Goal: Information Seeking & Learning: Learn about a topic

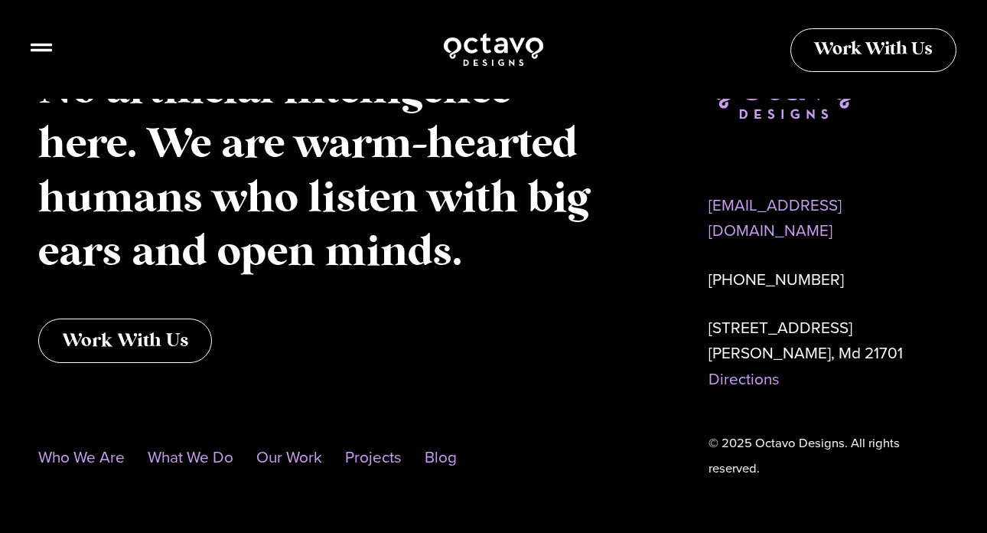
scroll to position [7566, 0]
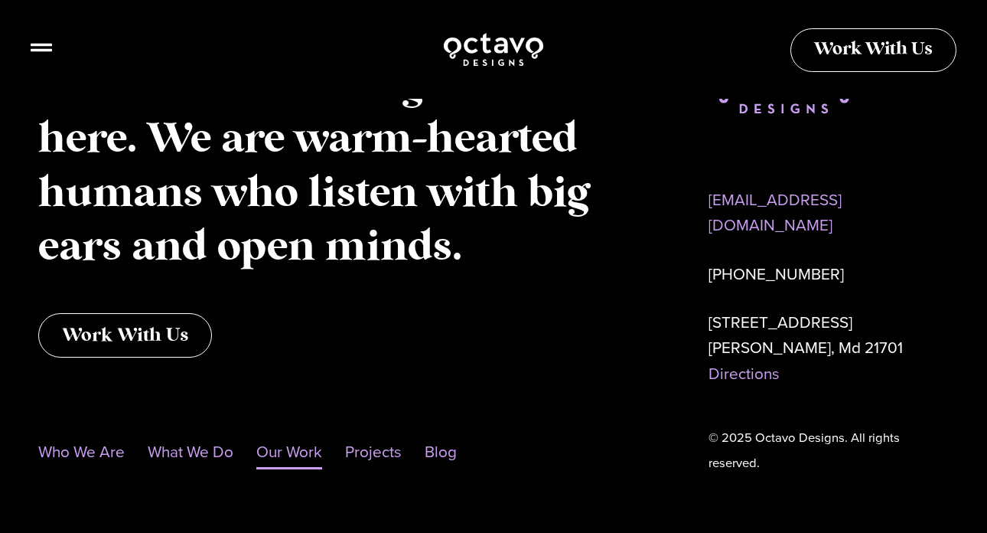
click at [305, 434] on link "Our Work" at bounding box center [289, 451] width 66 height 35
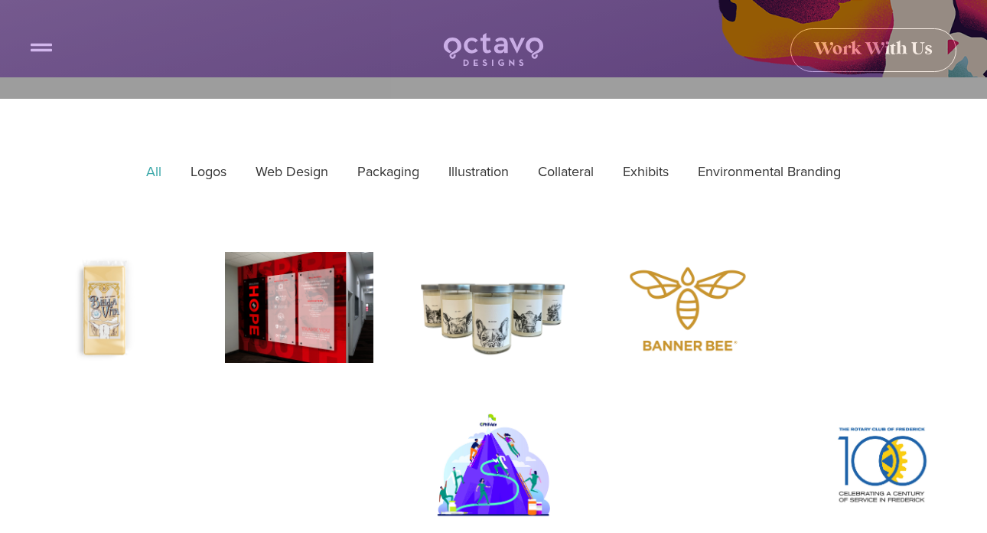
scroll to position [393, 0]
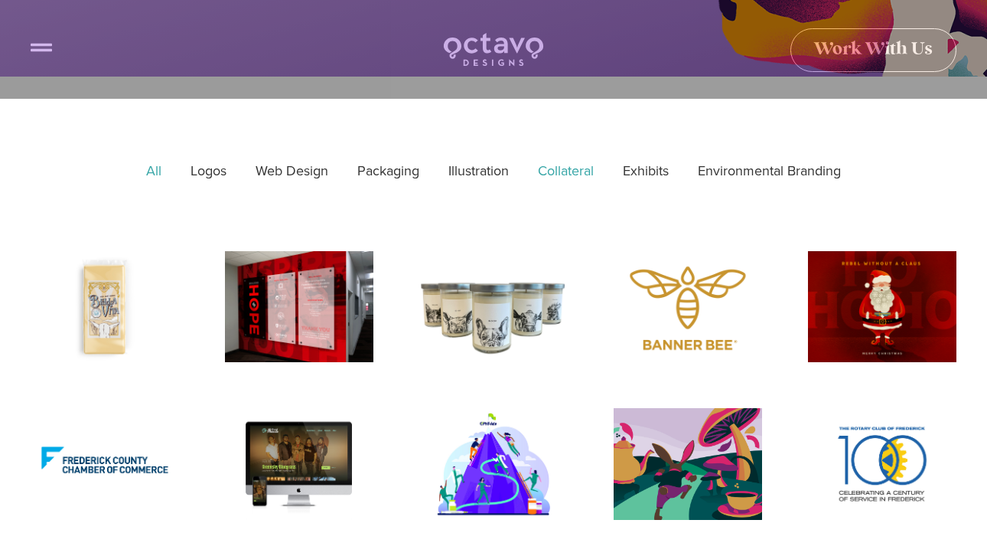
click at [558, 174] on link "Collateral" at bounding box center [565, 171] width 77 height 36
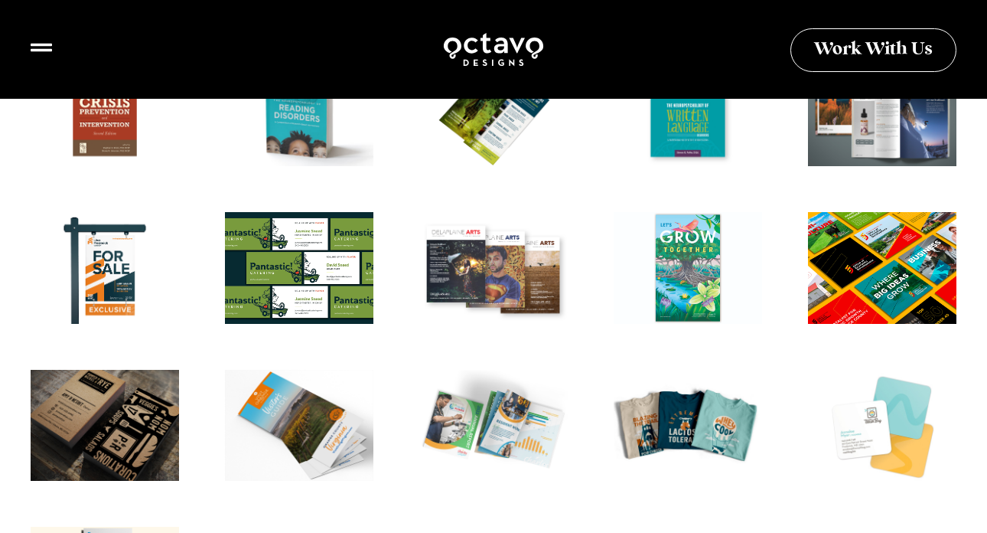
scroll to position [589, 0]
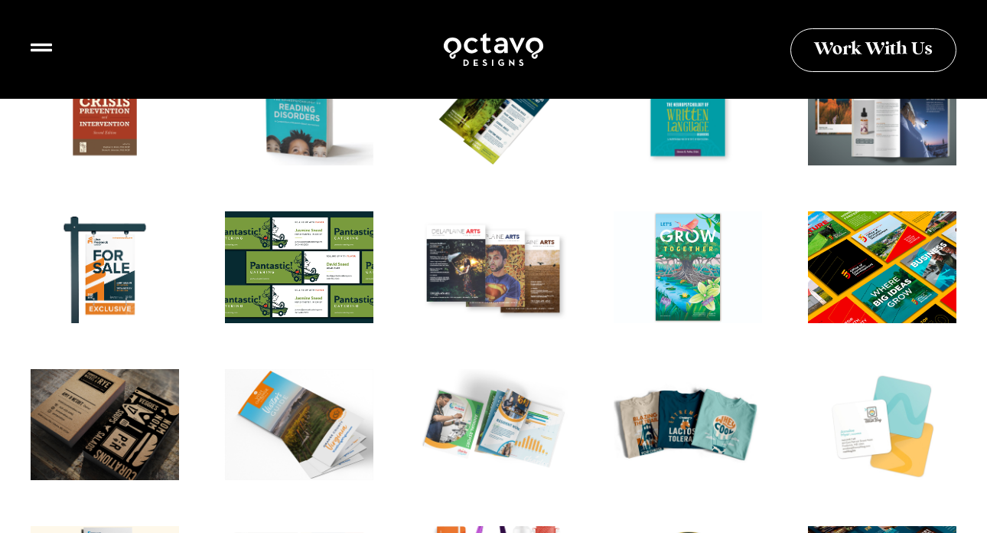
click at [864, 259] on div "Social Media Template Designs for Frederick County Maryland Office of Economic …" at bounding box center [881, 272] width 163 height 122
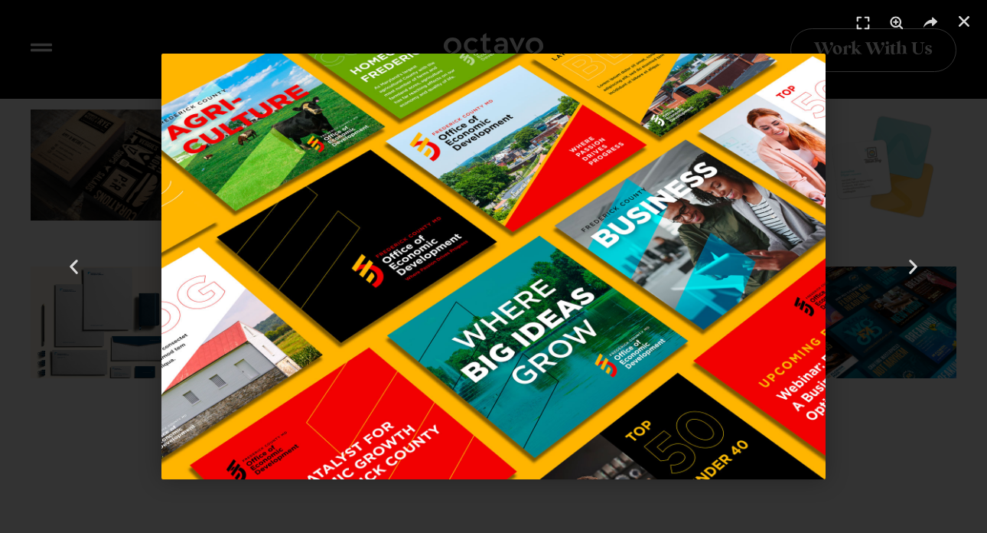
scroll to position [849, 0]
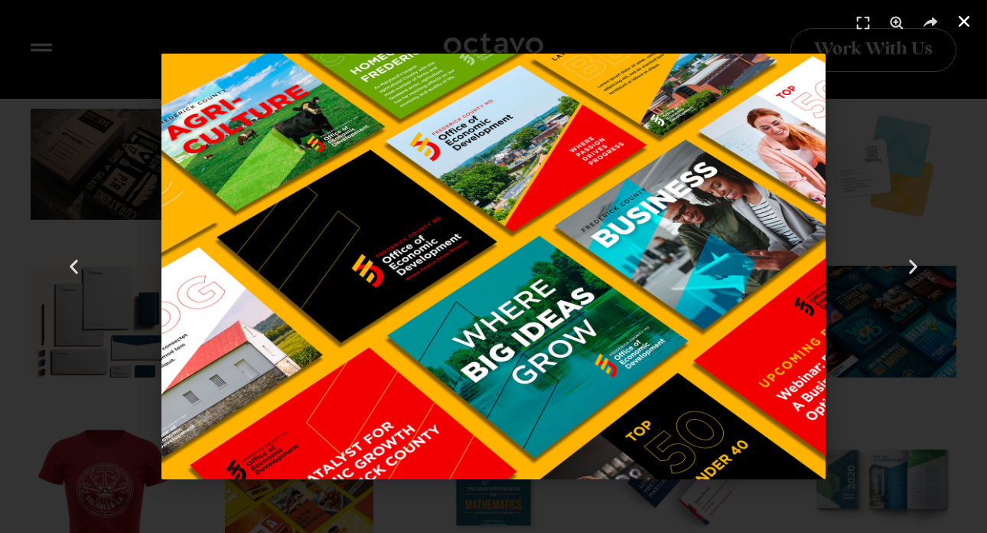
click at [963, 18] on use "Close (Esc)" at bounding box center [964, 21] width 11 height 11
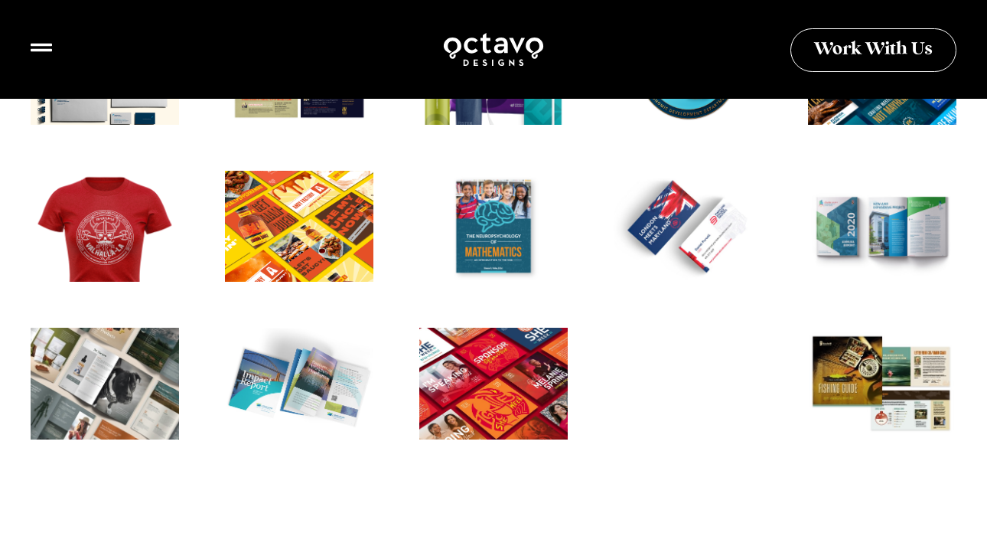
scroll to position [1103, 0]
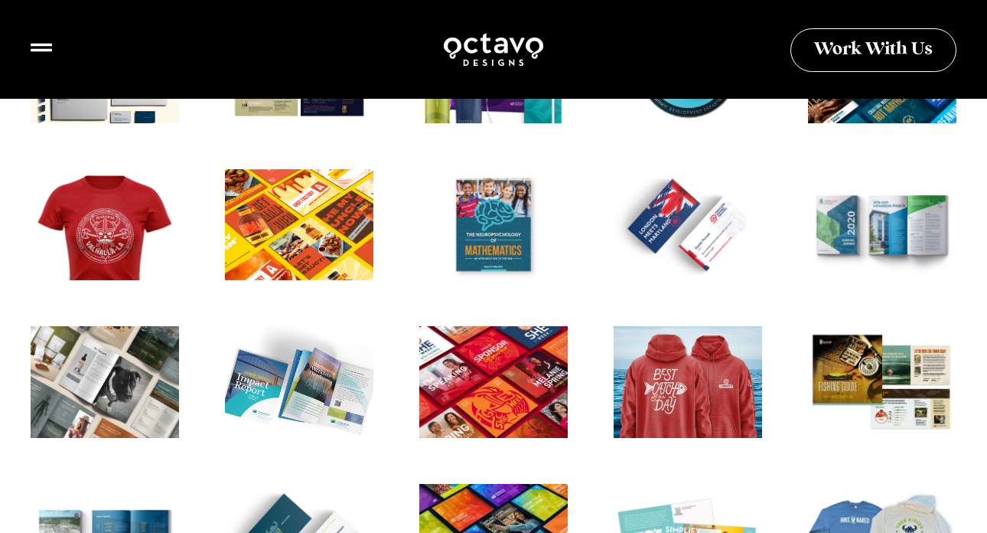
click at [321, 360] on div "Impact Report Design" at bounding box center [298, 387] width 163 height 122
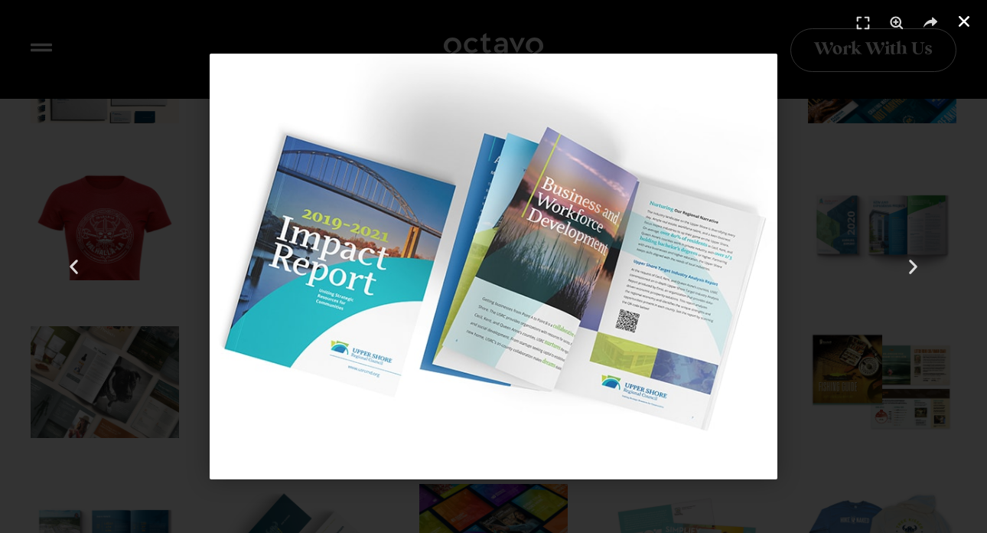
click at [963, 18] on icon "Close (Esc)" at bounding box center [964, 21] width 15 height 15
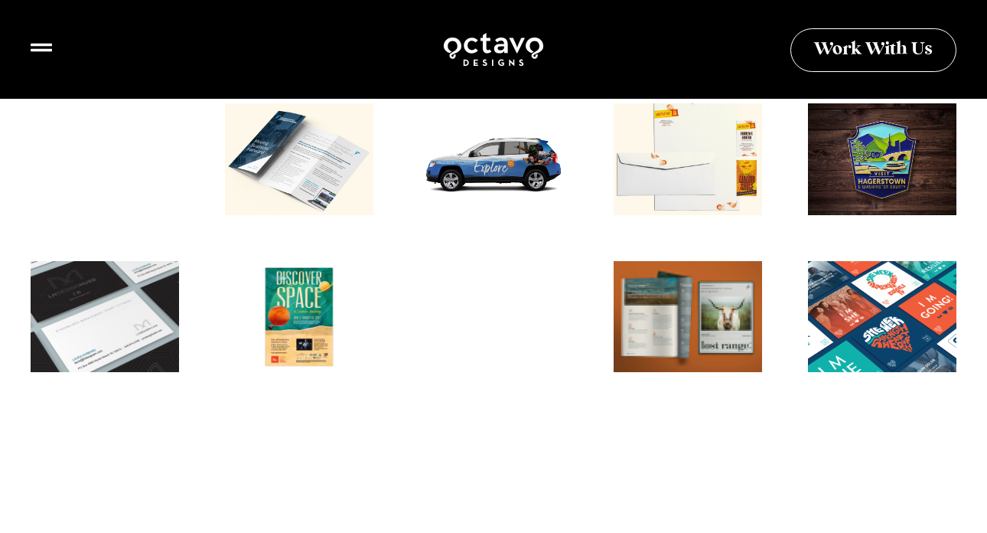
scroll to position [1641, 0]
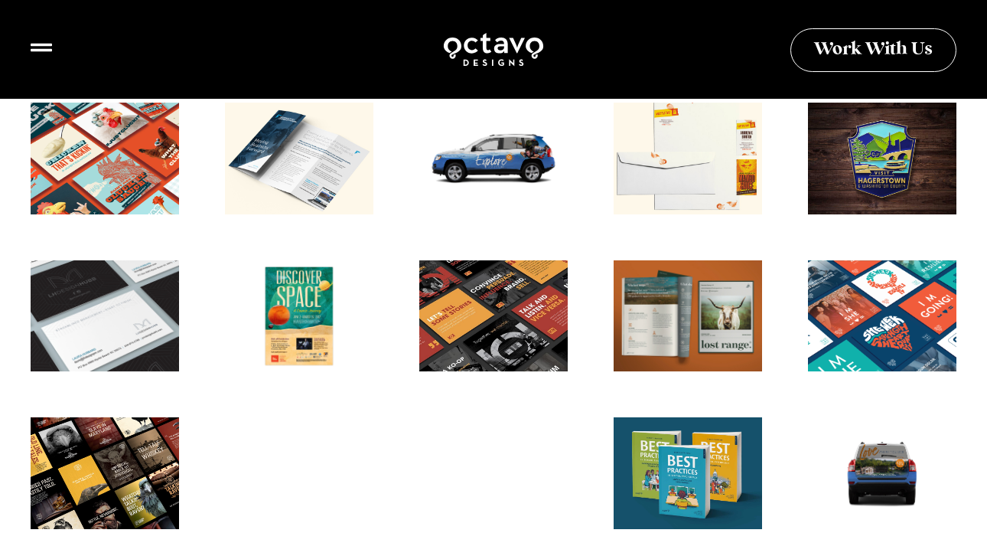
click at [491, 321] on div at bounding box center [493, 321] width 163 height 122
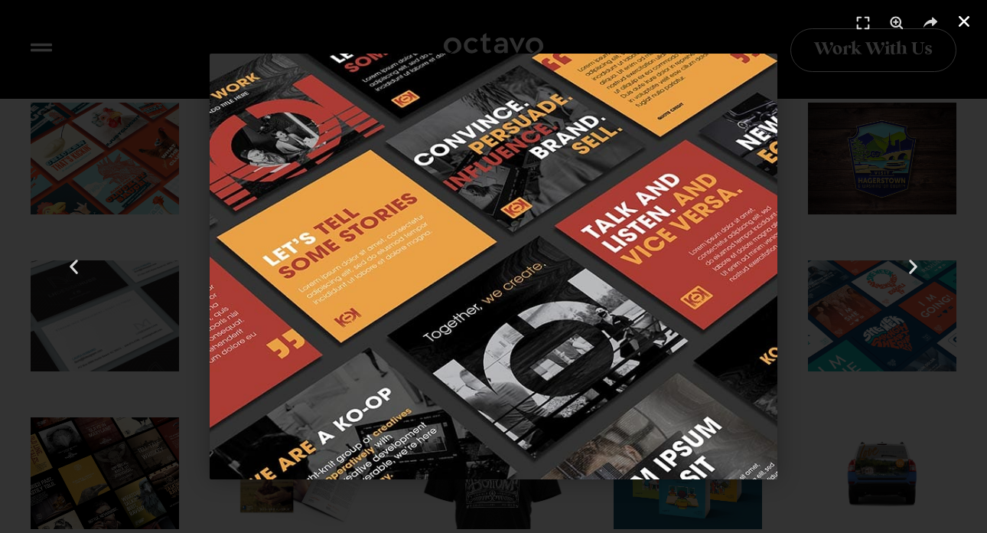
click at [962, 24] on icon "Close (Esc)" at bounding box center [964, 21] width 15 height 15
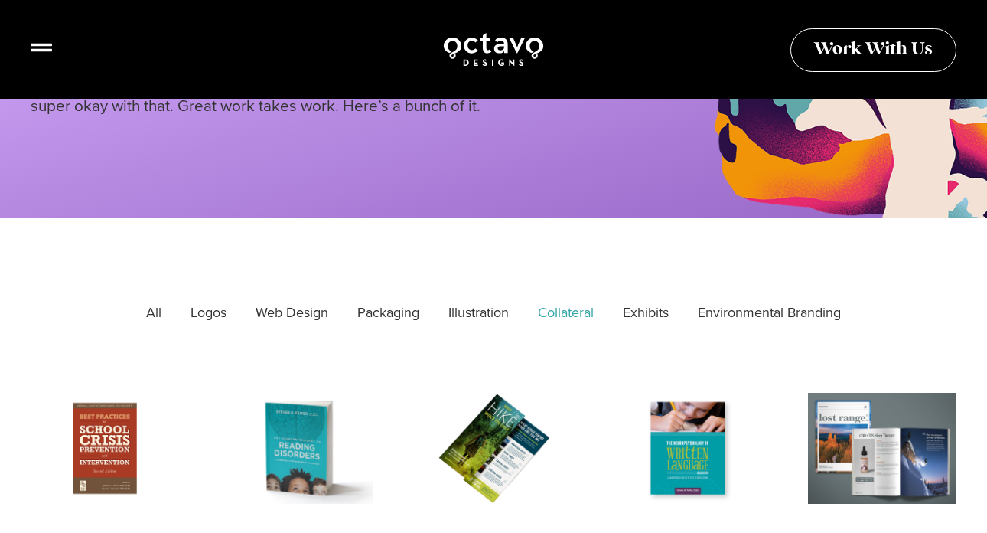
scroll to position [250, 0]
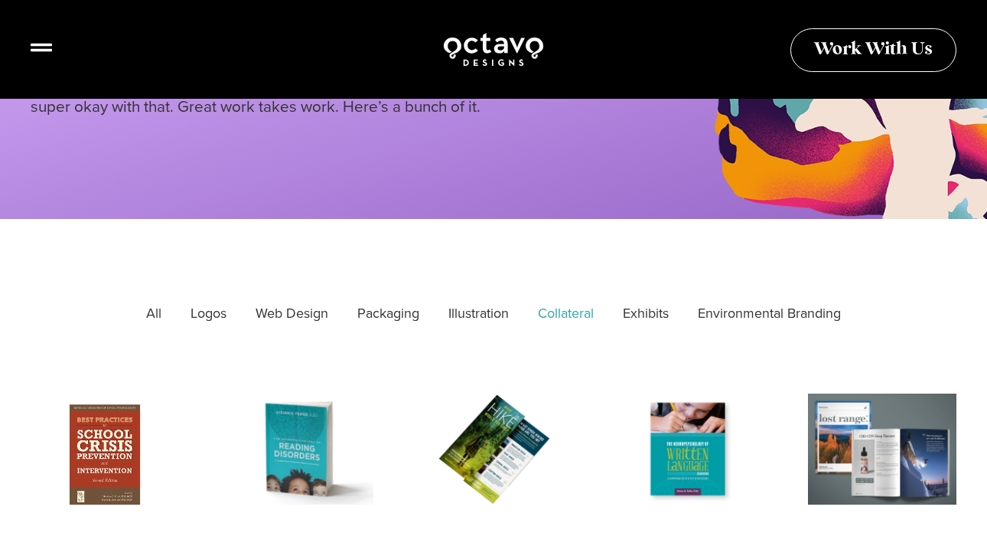
click at [109, 419] on div at bounding box center [104, 454] width 163 height 122
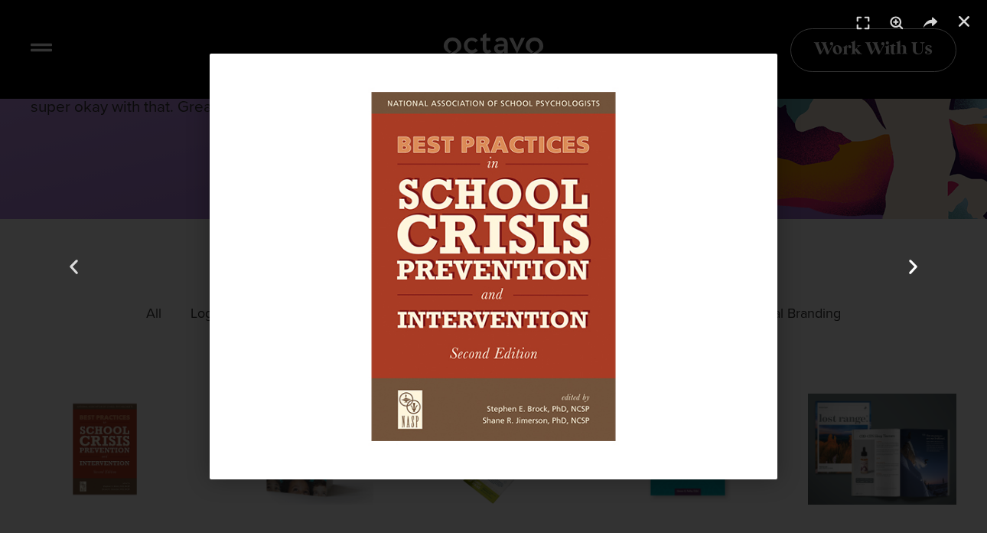
click at [913, 270] on use "Next slide" at bounding box center [913, 266] width 8 height 15
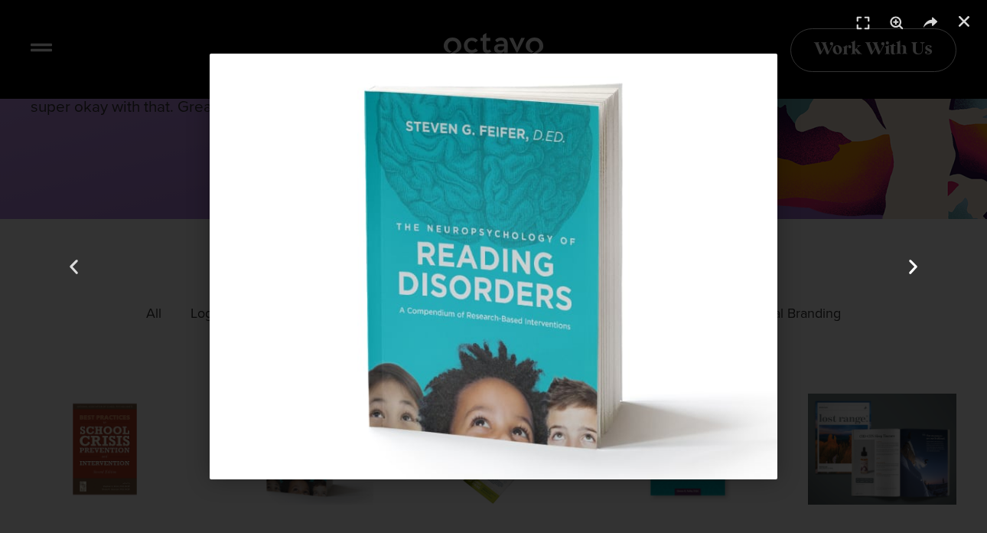
click at [913, 270] on use "Next slide" at bounding box center [913, 266] width 8 height 15
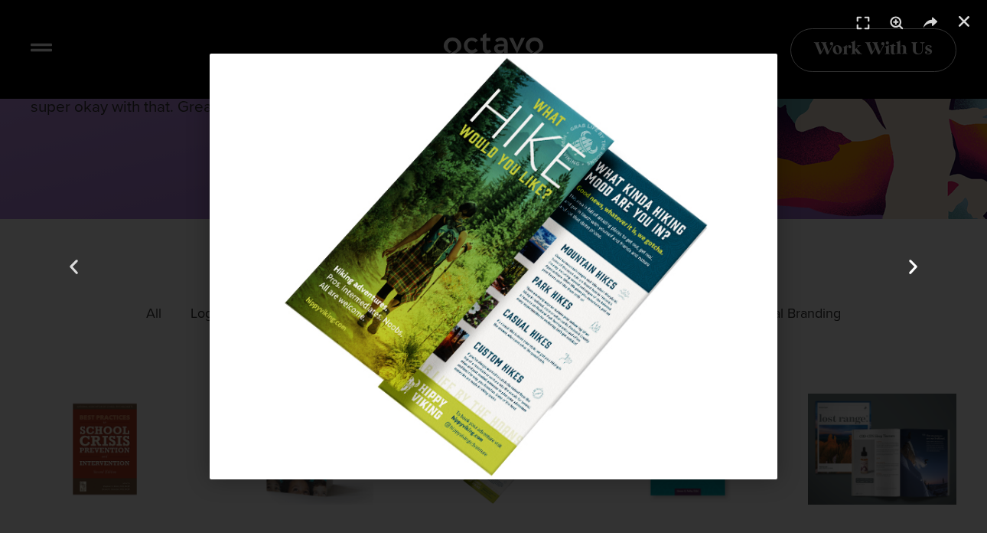
click at [911, 269] on icon "Next slide" at bounding box center [913, 266] width 19 height 19
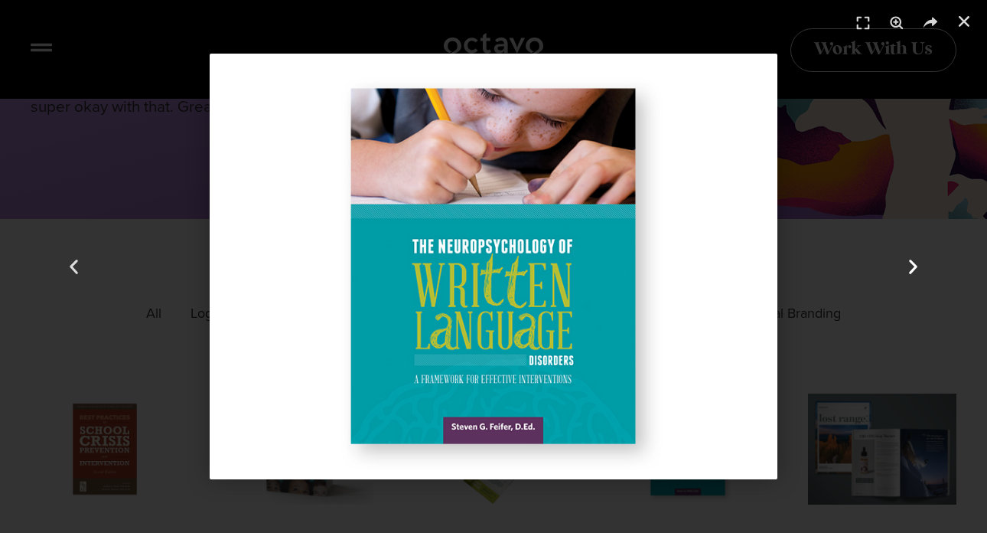
click at [911, 269] on icon "Next slide" at bounding box center [913, 266] width 19 height 19
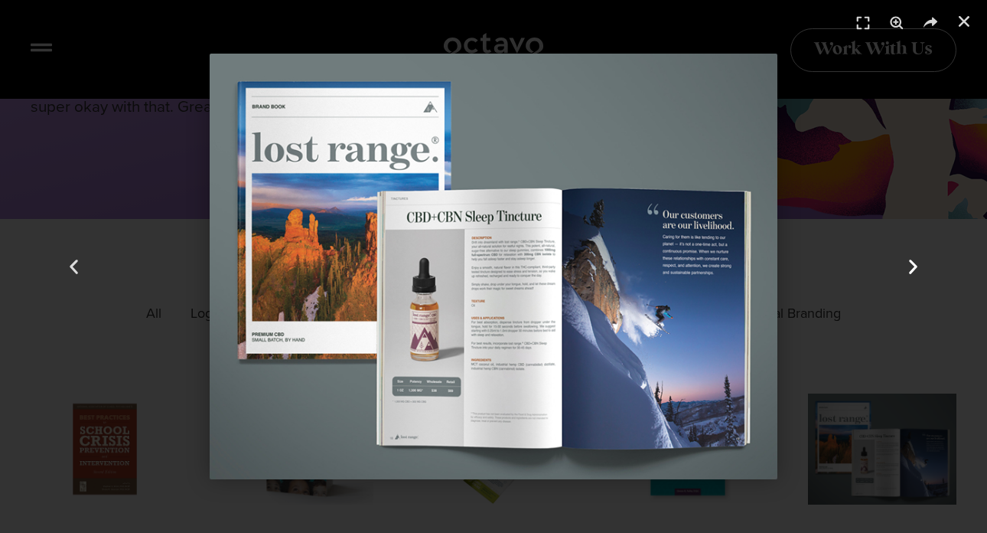
click at [911, 269] on icon "Next slide" at bounding box center [913, 266] width 19 height 19
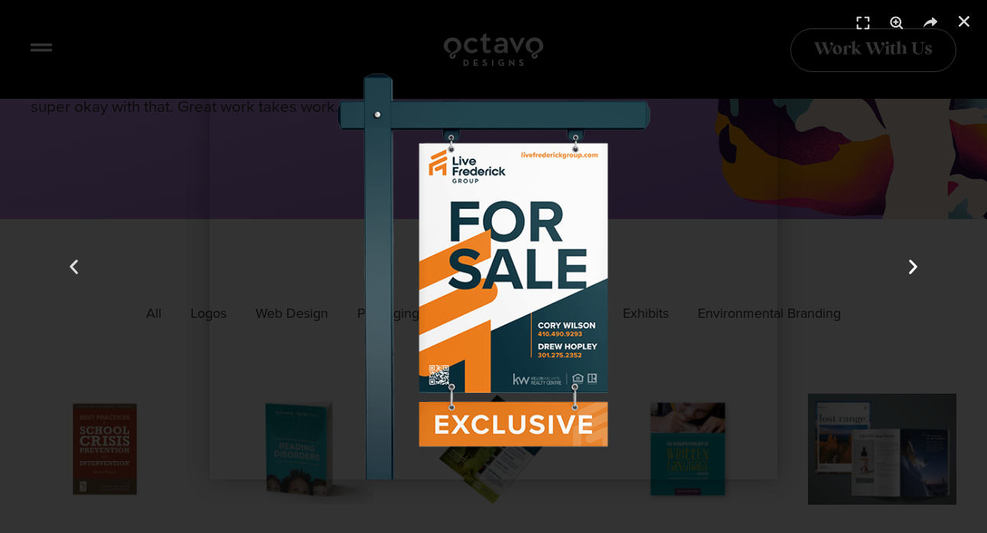
click at [911, 269] on icon "Next slide" at bounding box center [913, 266] width 19 height 19
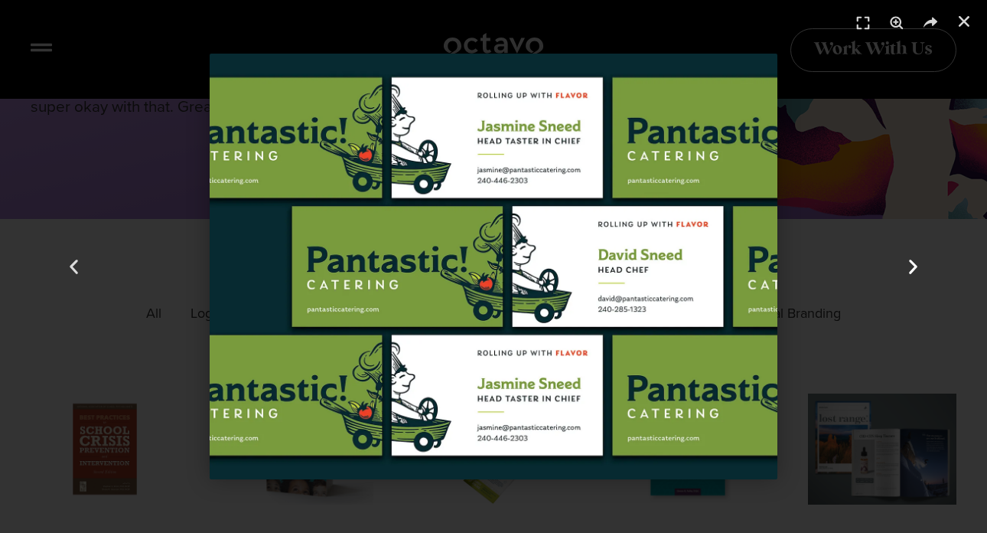
click at [911, 269] on use "Next slide" at bounding box center [913, 266] width 8 height 15
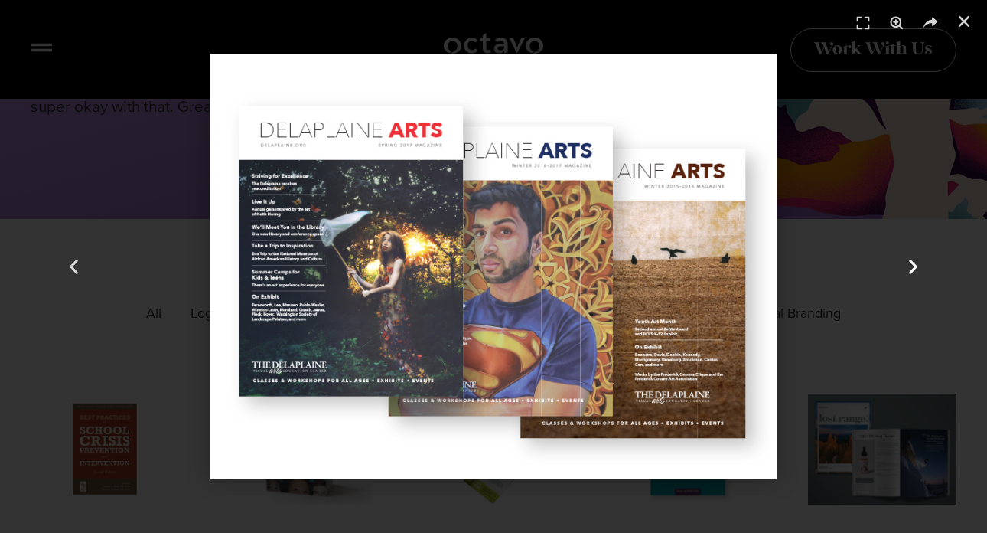
click at [911, 269] on use "Next slide" at bounding box center [913, 266] width 8 height 15
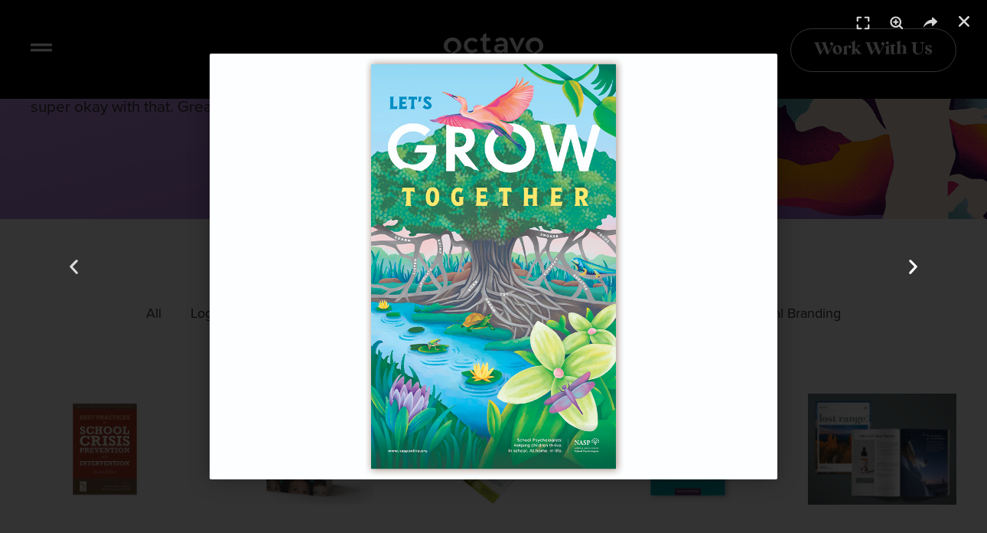
click at [911, 269] on use "Next slide" at bounding box center [913, 266] width 8 height 15
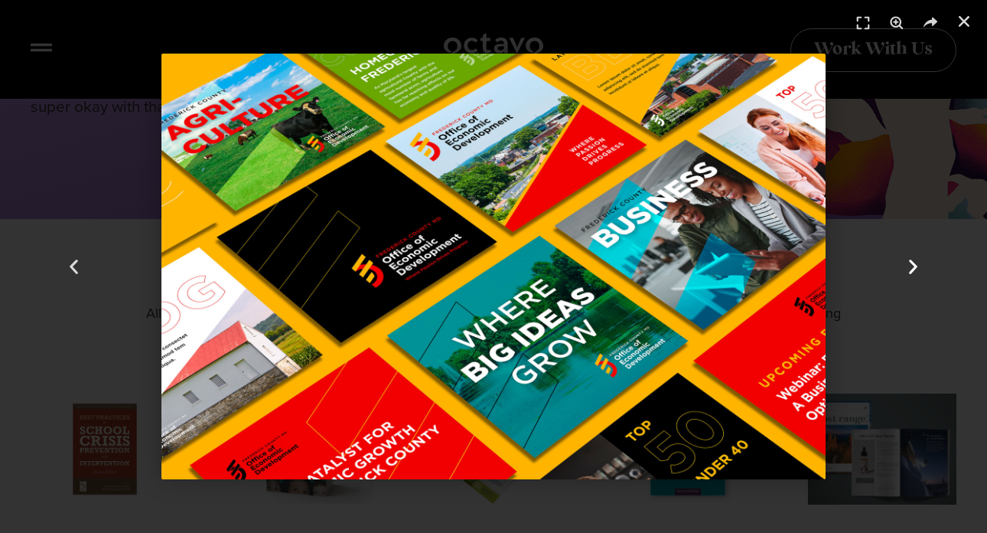
click at [913, 270] on icon "Next slide" at bounding box center [913, 266] width 19 height 19
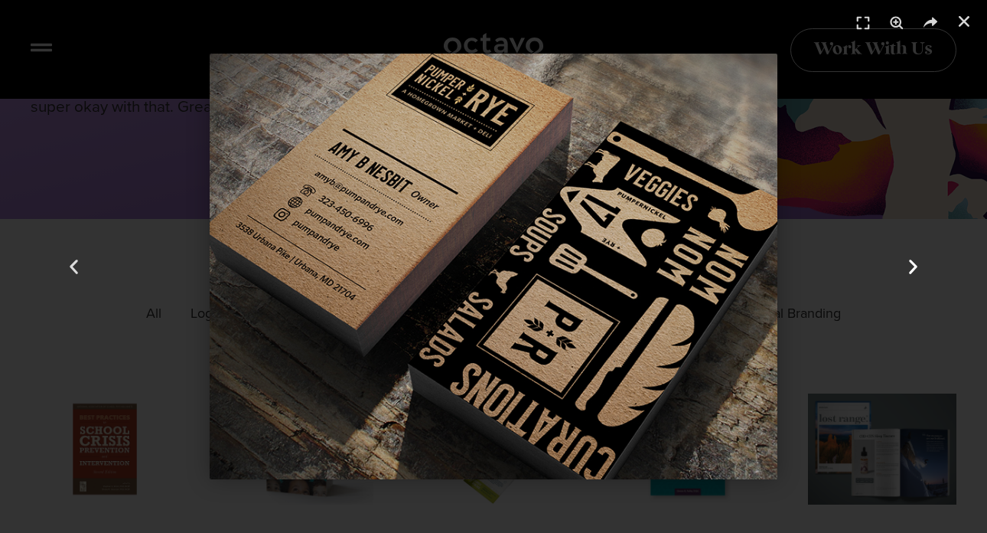
click at [913, 270] on icon "Next slide" at bounding box center [913, 266] width 19 height 19
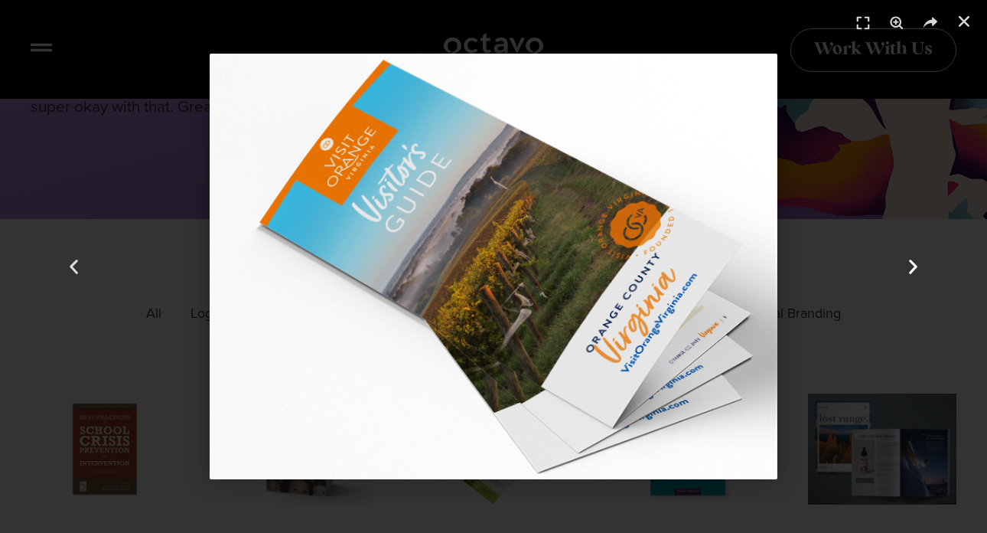
click at [912, 270] on use "Next slide" at bounding box center [913, 266] width 8 height 15
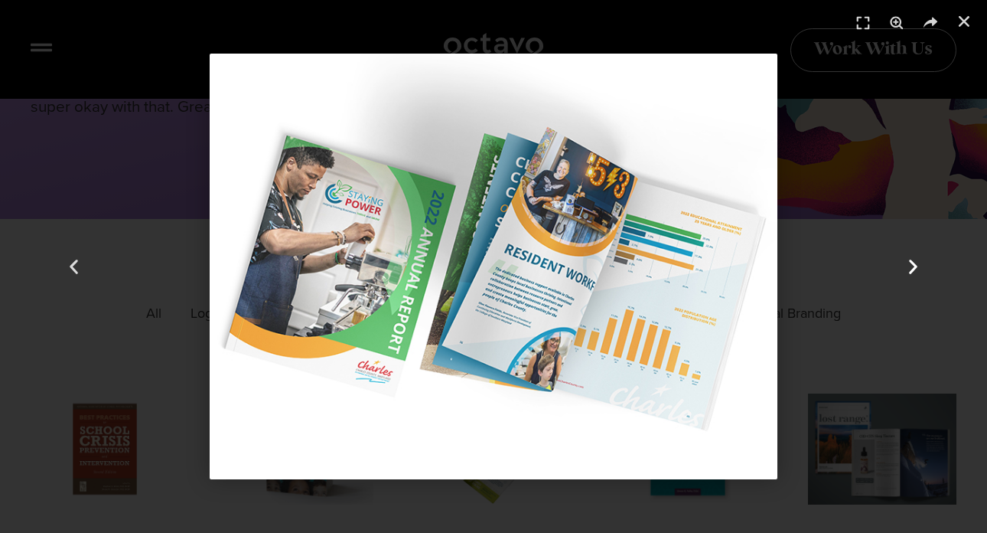
click at [912, 270] on use "Next slide" at bounding box center [913, 266] width 8 height 15
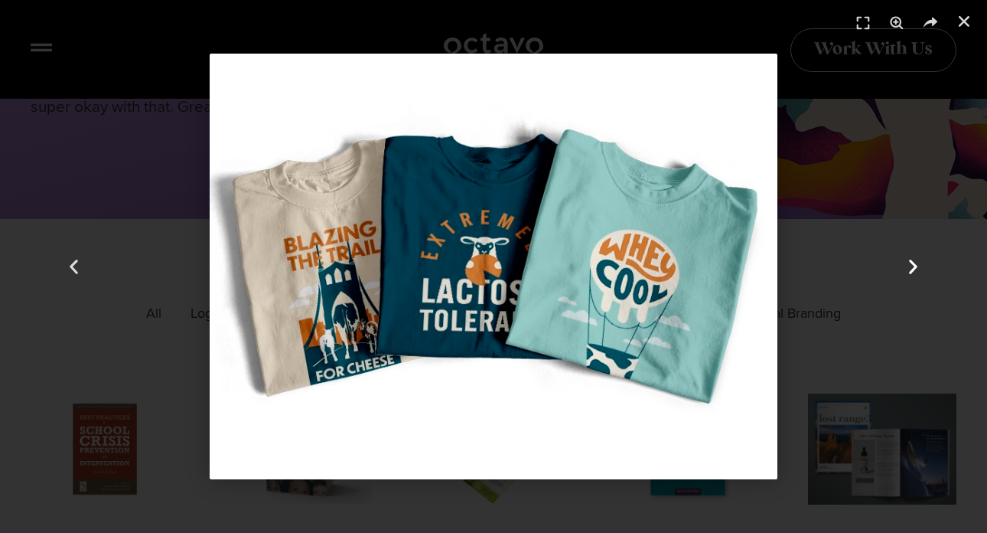
click at [912, 270] on use "Next slide" at bounding box center [913, 266] width 8 height 15
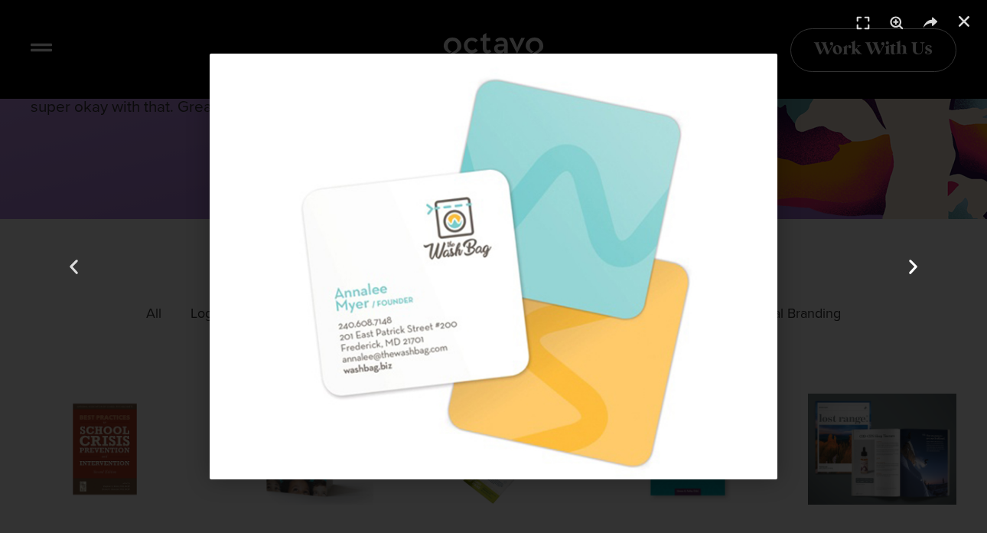
click at [914, 271] on icon "Next slide" at bounding box center [913, 266] width 19 height 19
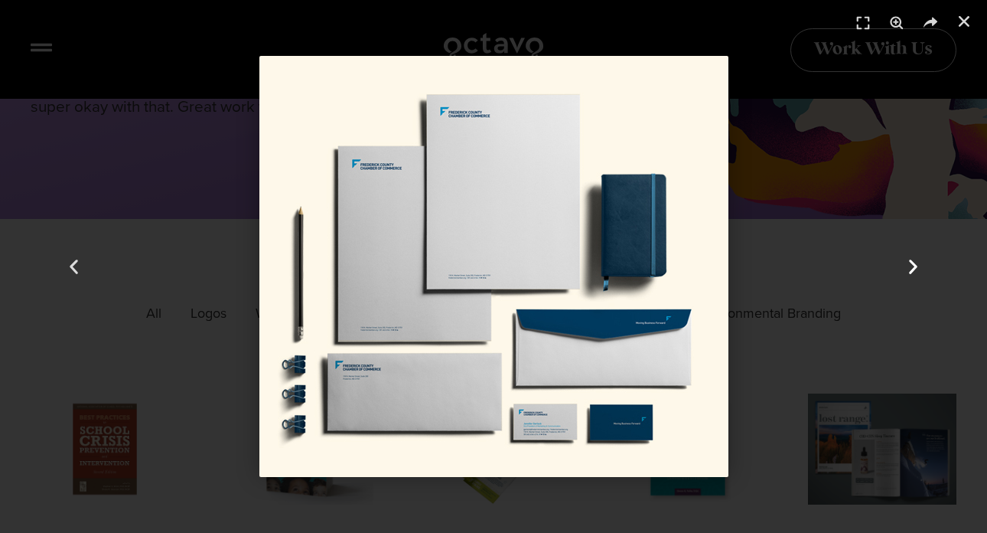
click at [914, 272] on icon "Next slide" at bounding box center [913, 266] width 19 height 19
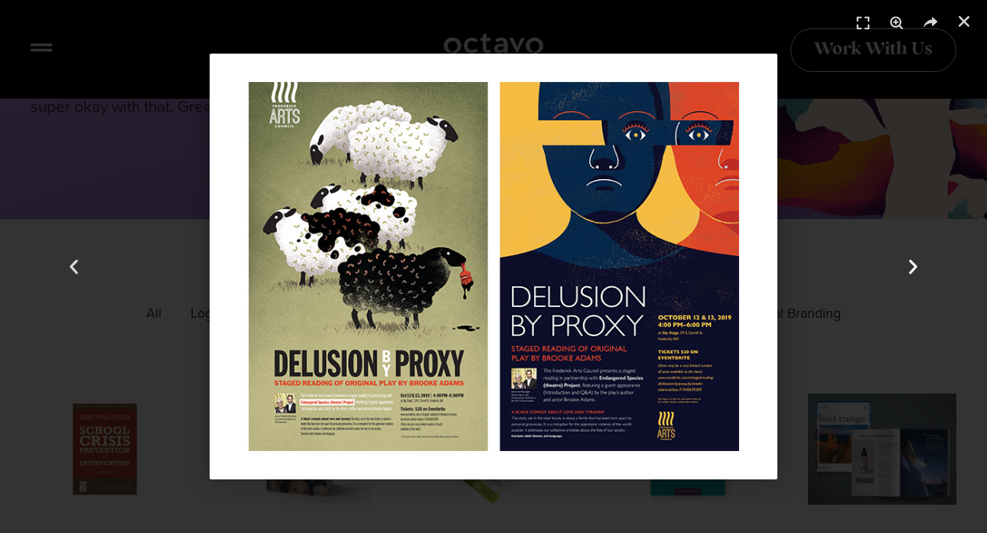
click at [914, 272] on icon "Next slide" at bounding box center [913, 266] width 19 height 19
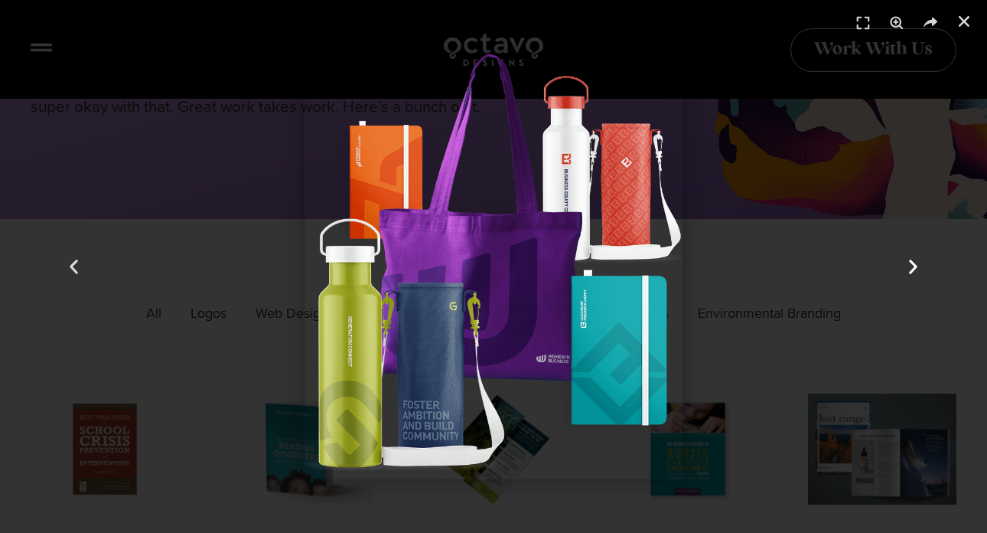
click at [916, 272] on icon "Next slide" at bounding box center [913, 266] width 19 height 19
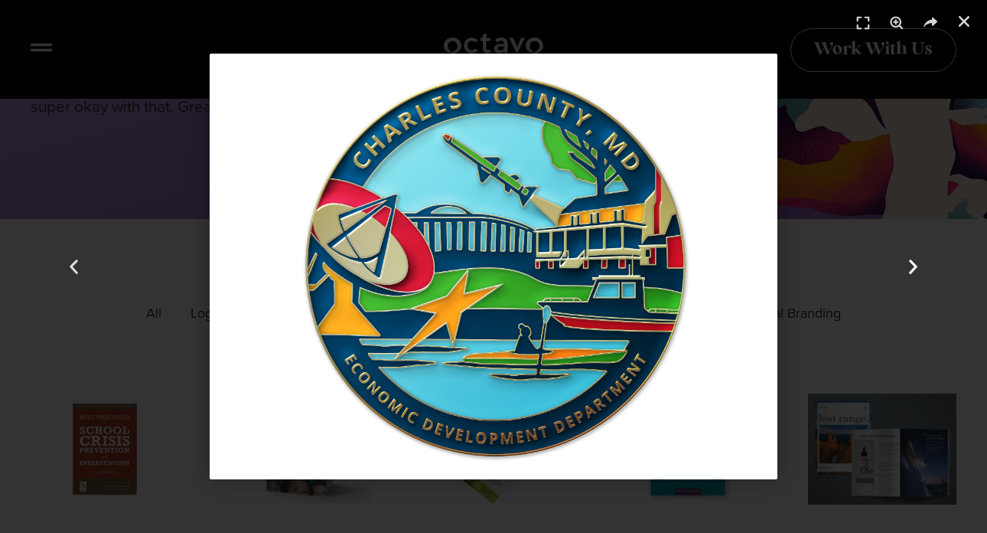
click at [917, 273] on icon "Next slide" at bounding box center [913, 266] width 19 height 19
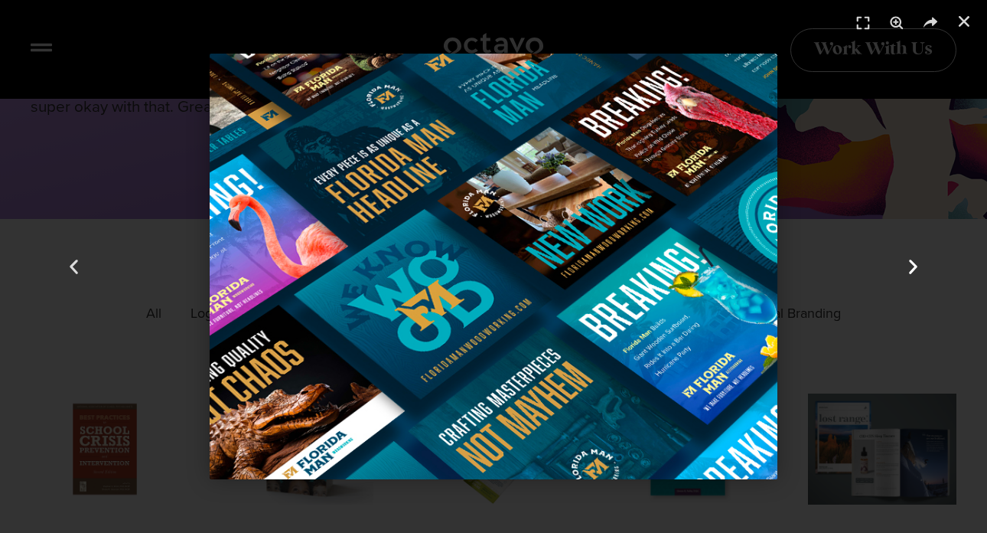
click at [917, 273] on icon "Next slide" at bounding box center [913, 266] width 19 height 19
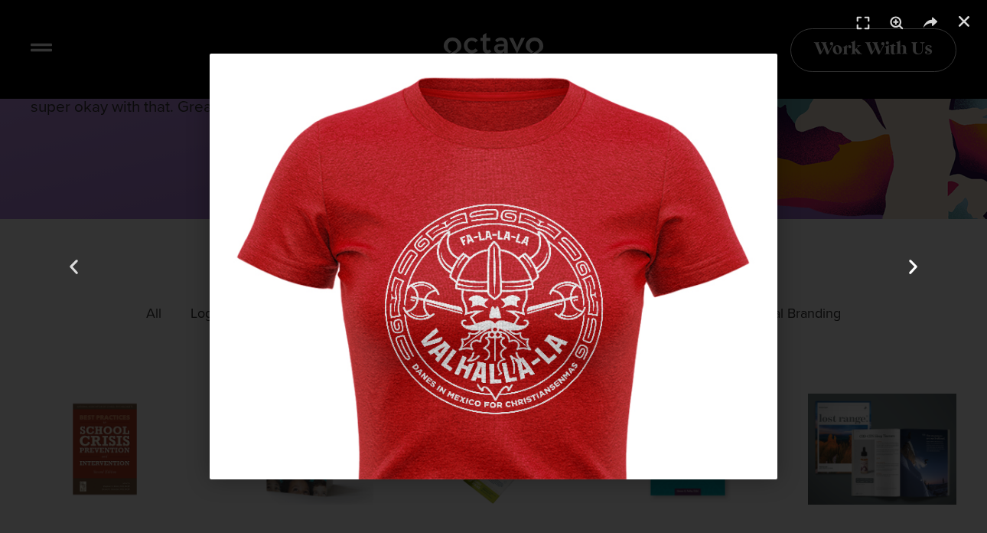
click at [917, 273] on icon "Next slide" at bounding box center [913, 266] width 19 height 19
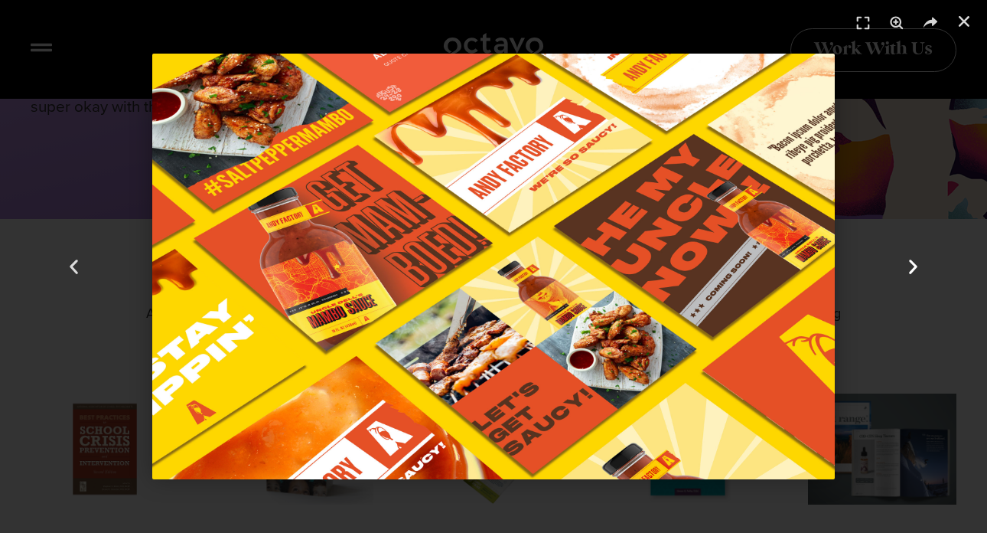
click at [917, 273] on icon "Next slide" at bounding box center [913, 266] width 19 height 19
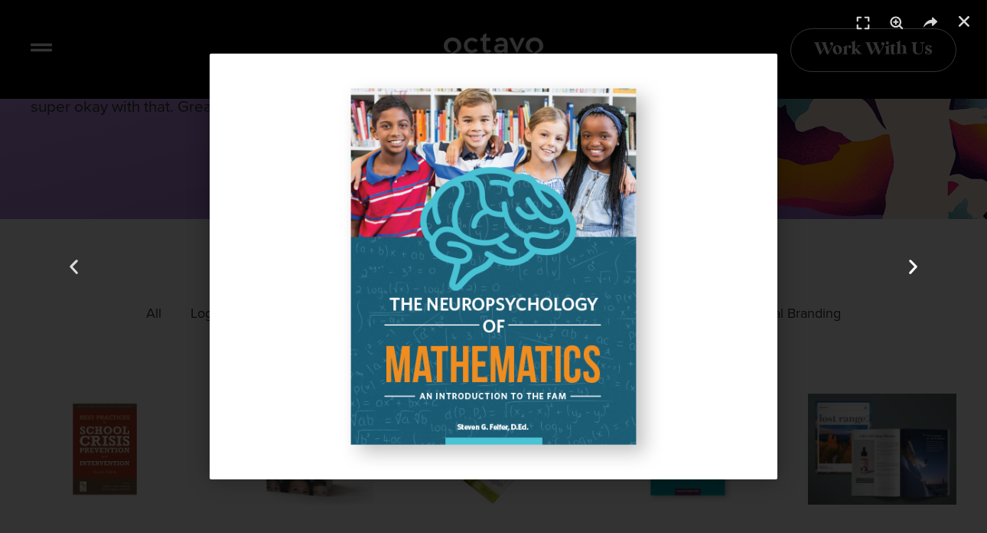
click at [919, 273] on icon "Next slide" at bounding box center [913, 266] width 19 height 19
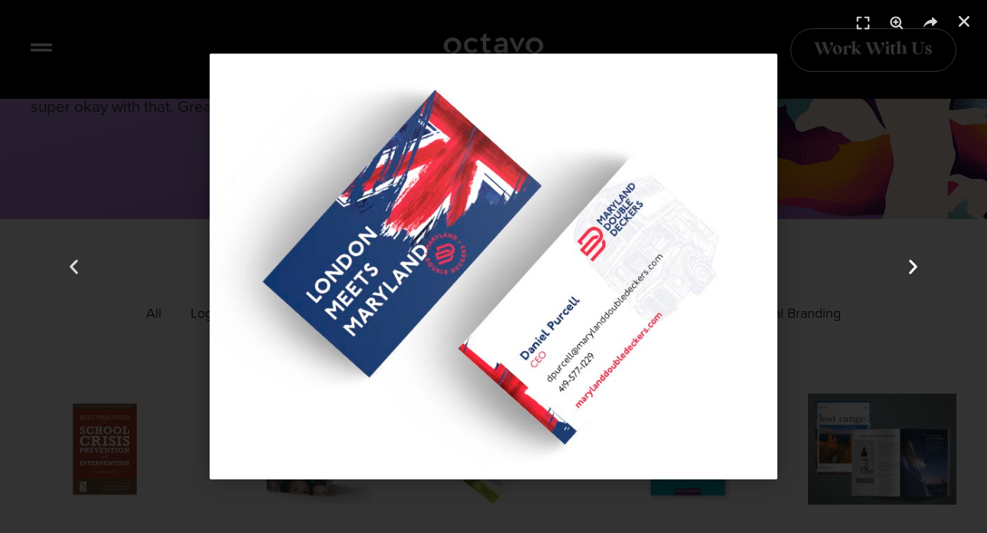
click at [919, 273] on icon "Next slide" at bounding box center [913, 266] width 19 height 19
